Goal: Find specific page/section: Find specific page/section

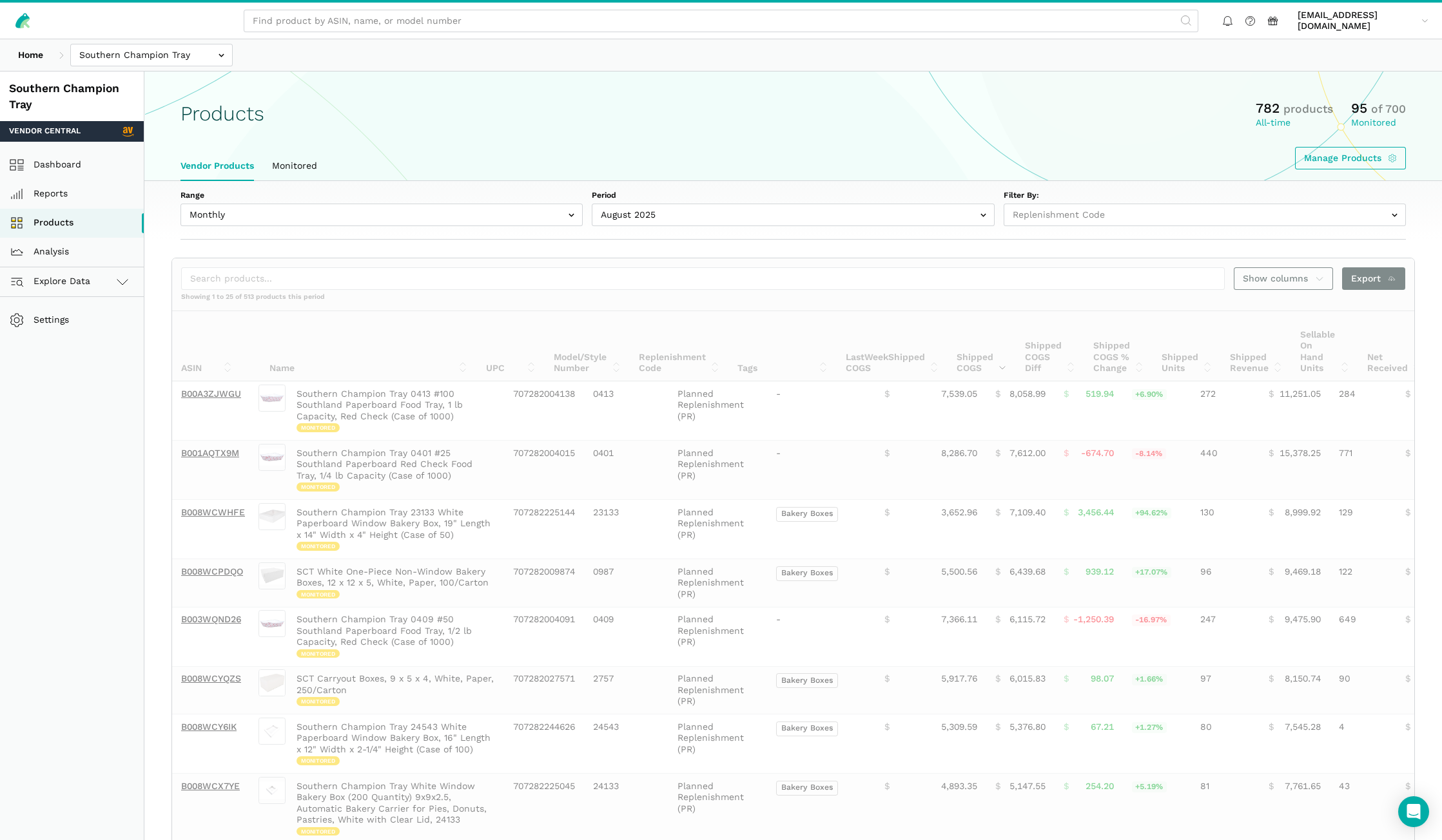
select select "Weekly"
select select
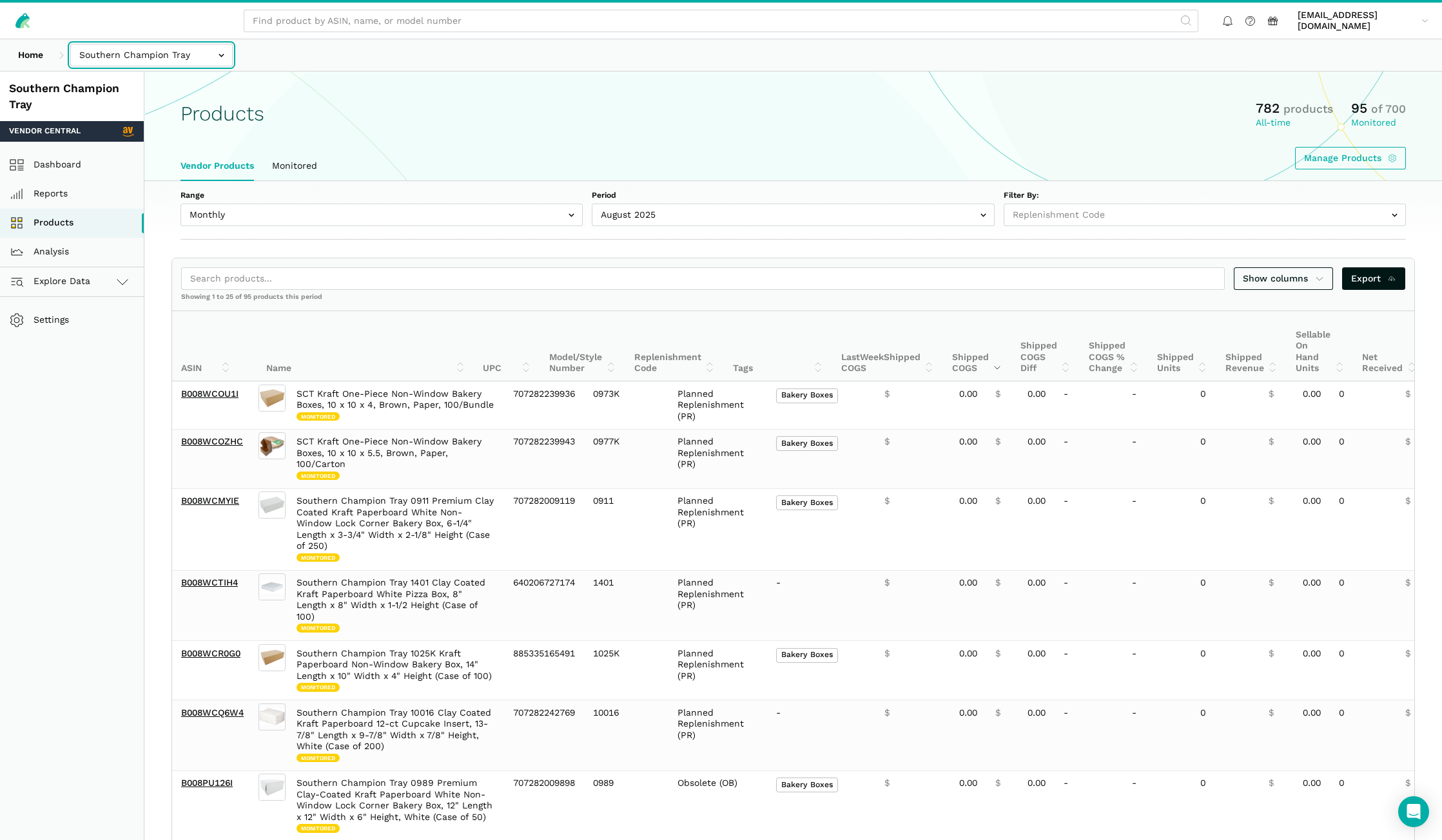
click at [140, 49] on input "text" at bounding box center [151, 55] width 162 height 23
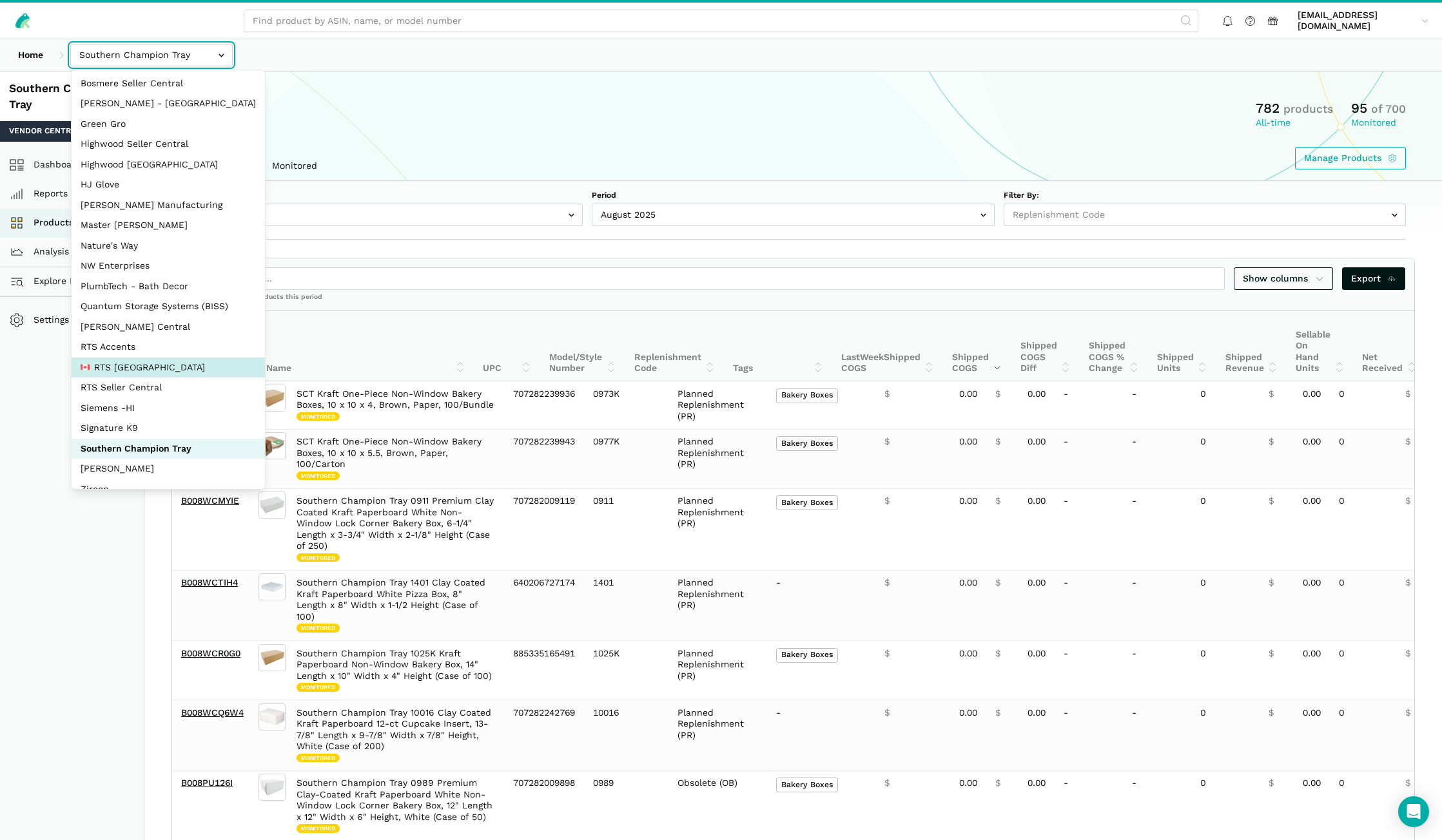
scroll to position [58, 0]
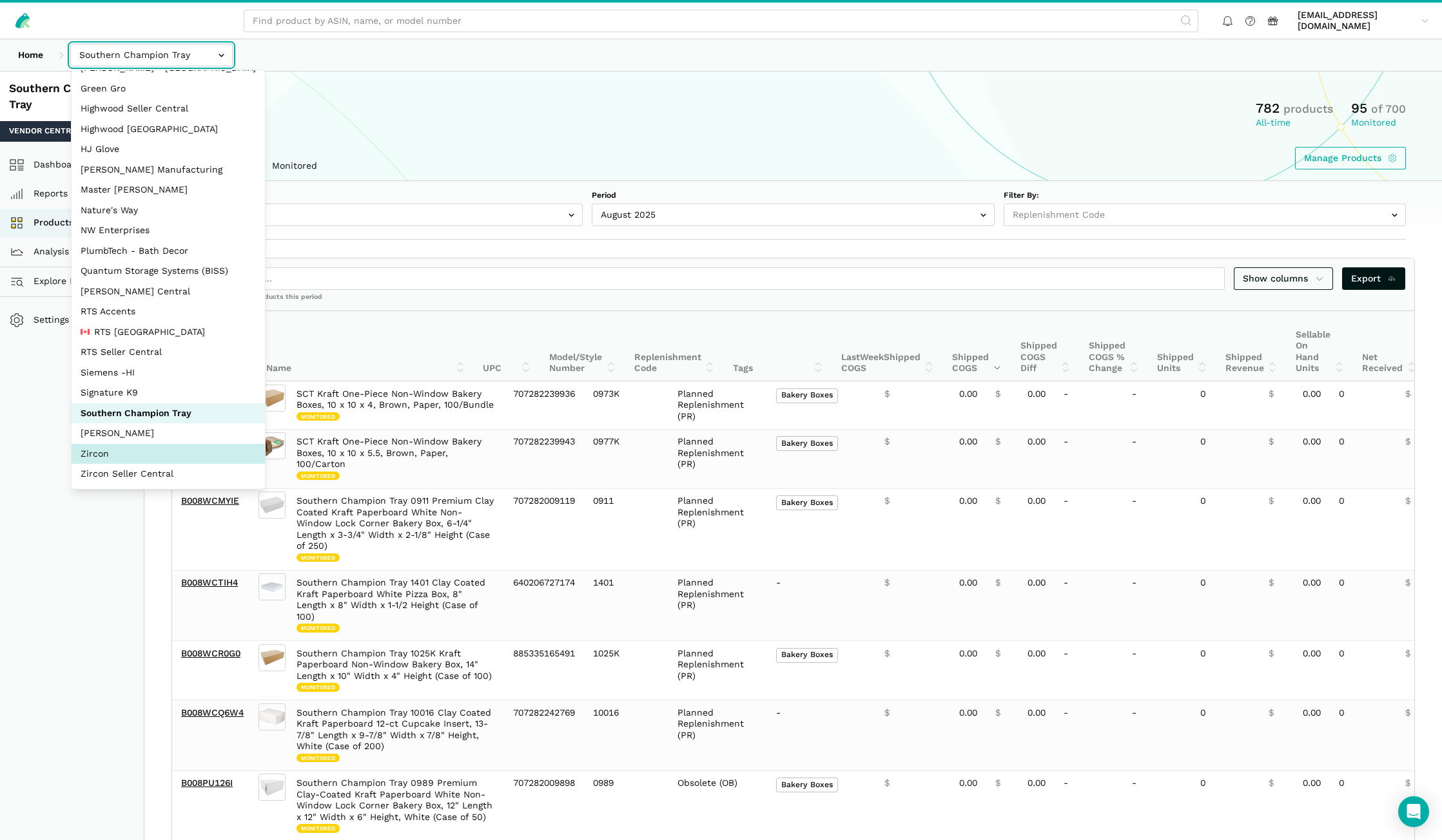
select select "DM38AQ3CPtVJ89bBDkVCzKzE"
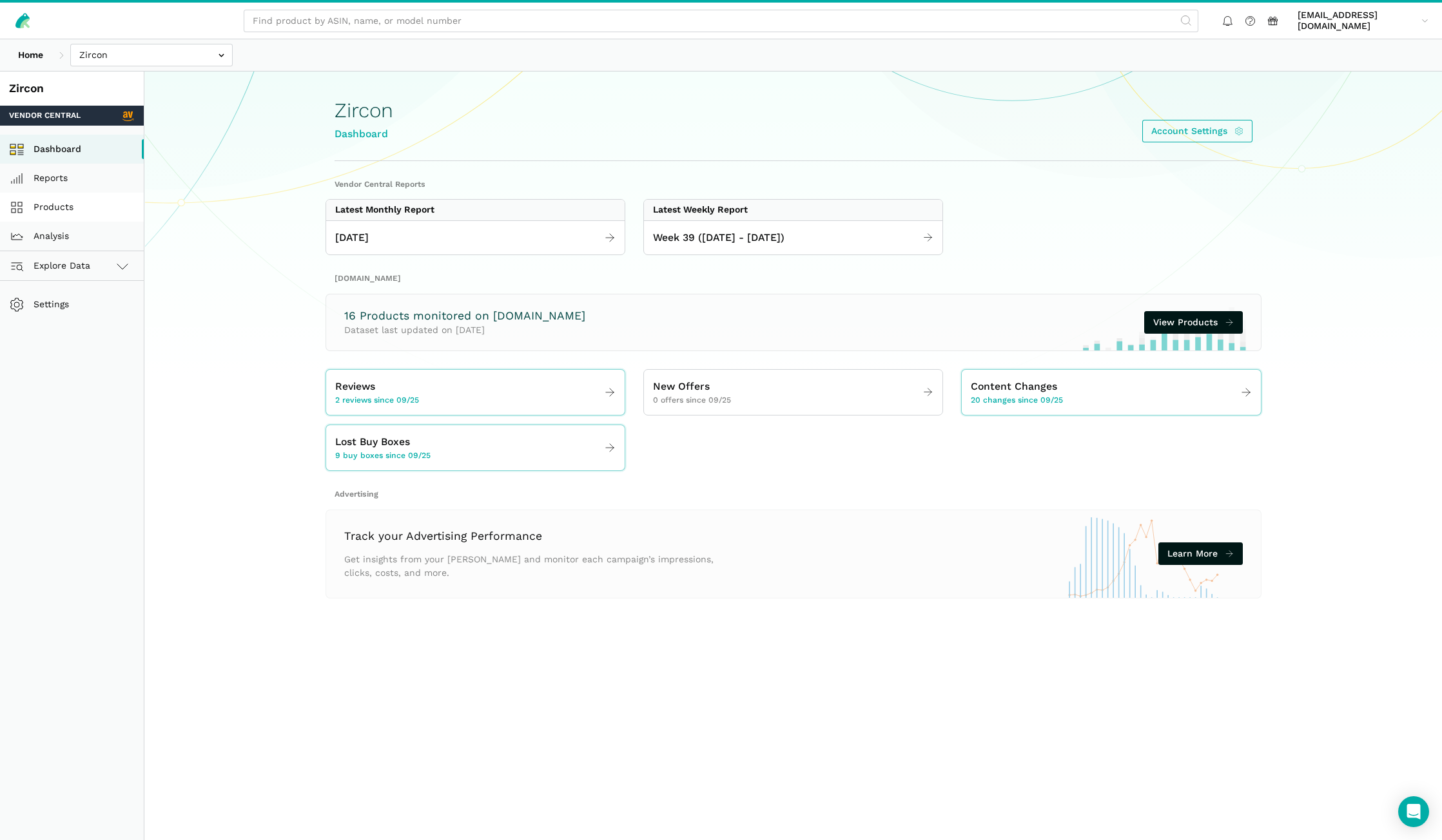
click at [81, 206] on link "Products" at bounding box center [72, 207] width 144 height 29
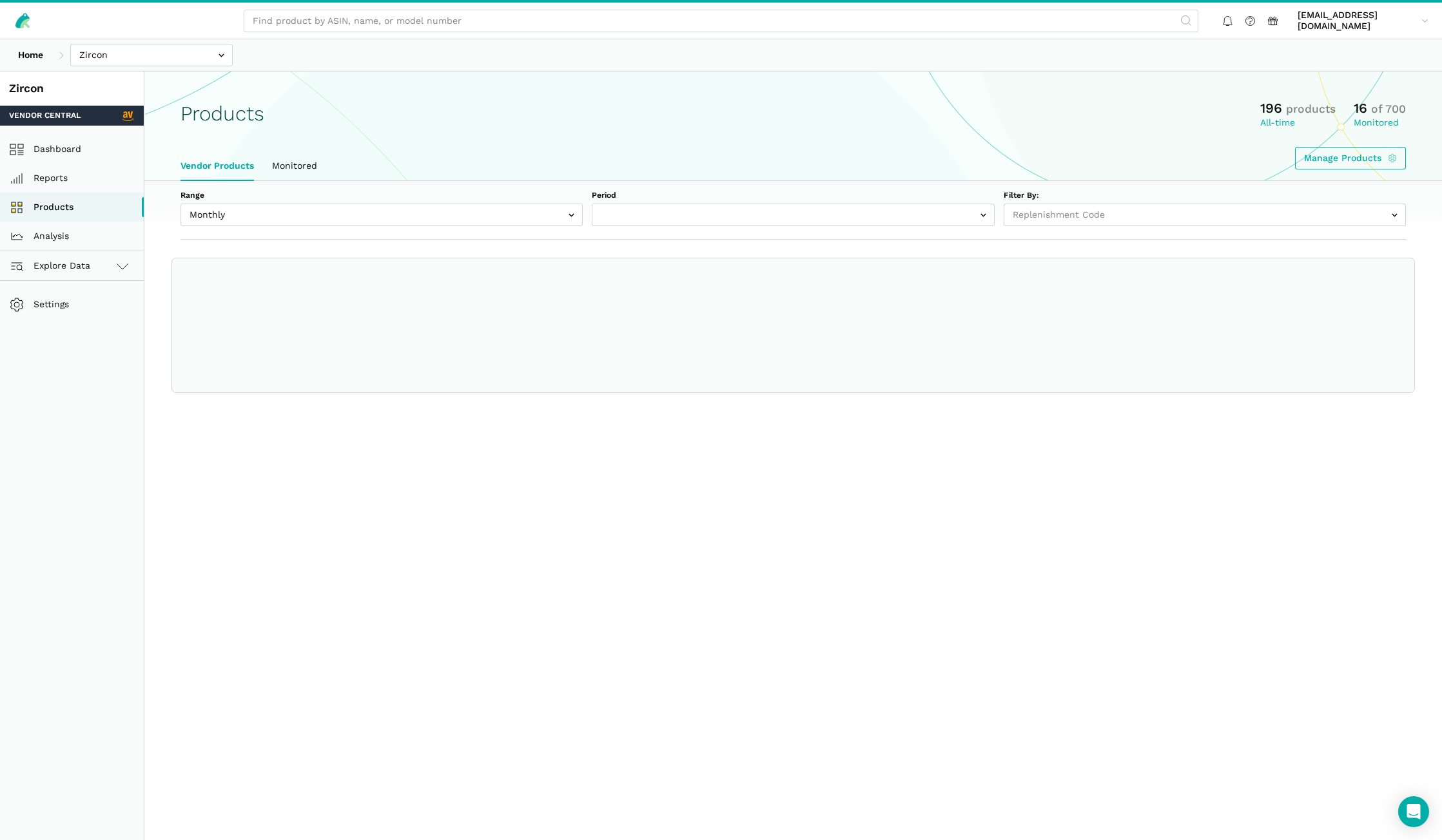
select select
select select "Monthly|2025-08-01"
